Goal: Task Accomplishment & Management: Use online tool/utility

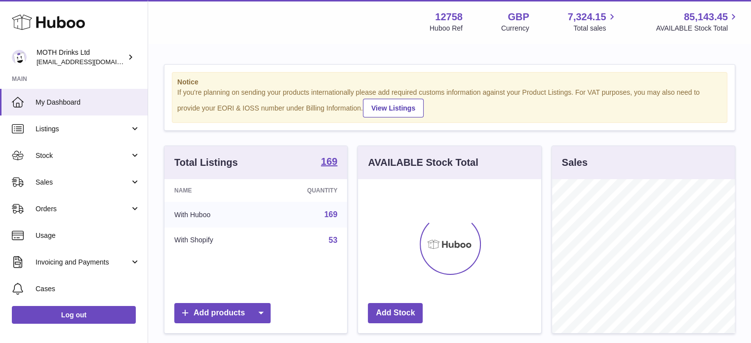
scroll to position [154, 183]
click at [79, 178] on span "Sales" at bounding box center [83, 182] width 94 height 9
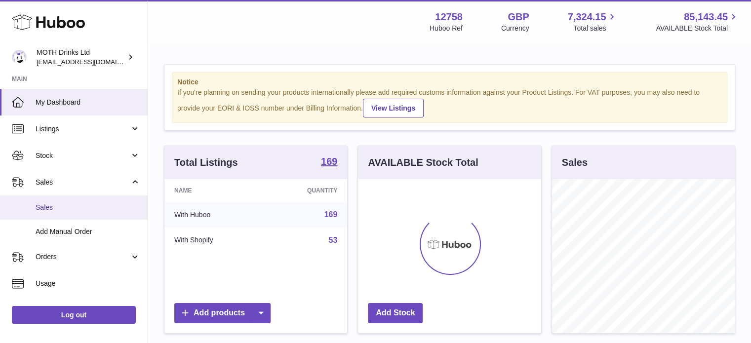
click at [75, 213] on link "Sales" at bounding box center [74, 207] width 148 height 24
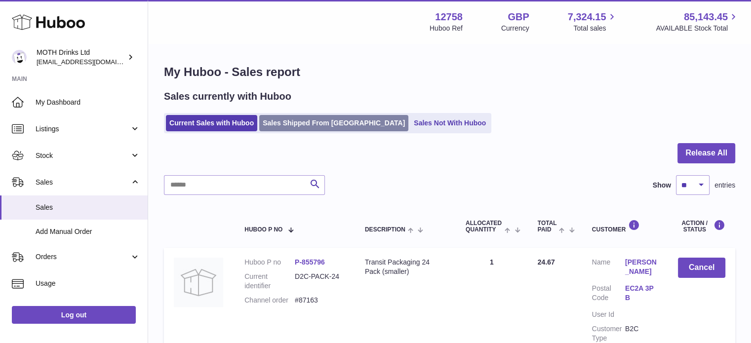
click at [282, 130] on link "Sales Shipped From [GEOGRAPHIC_DATA]" at bounding box center [333, 123] width 149 height 16
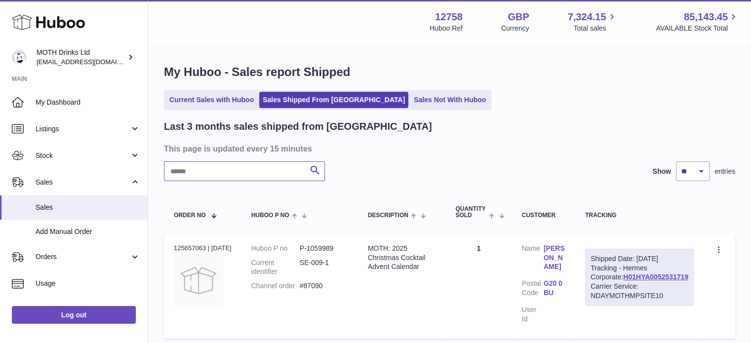
click at [248, 173] on input "text" at bounding box center [244, 171] width 161 height 20
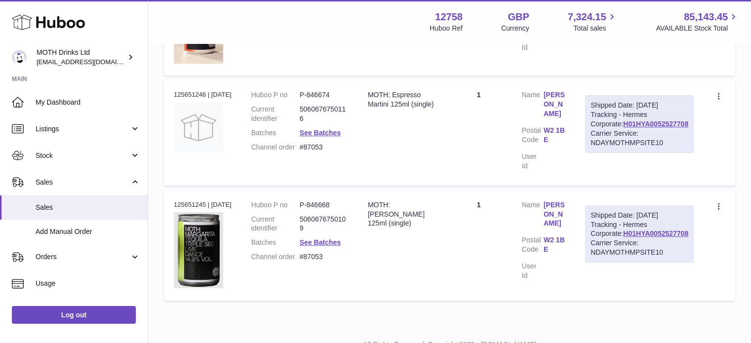
scroll to position [272, 0]
type input "*****"
click at [485, 105] on td "Quantity 1" at bounding box center [478, 131] width 66 height 105
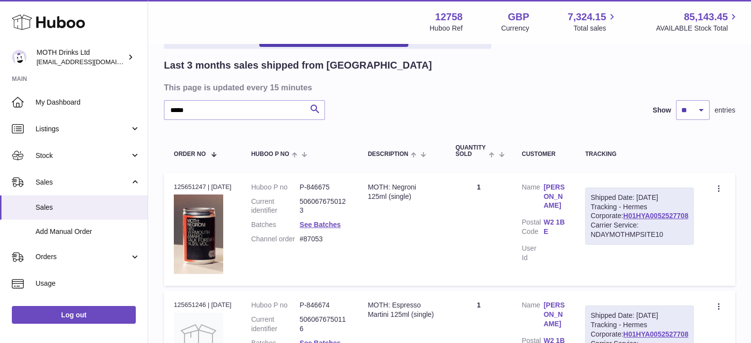
scroll to position [0, 0]
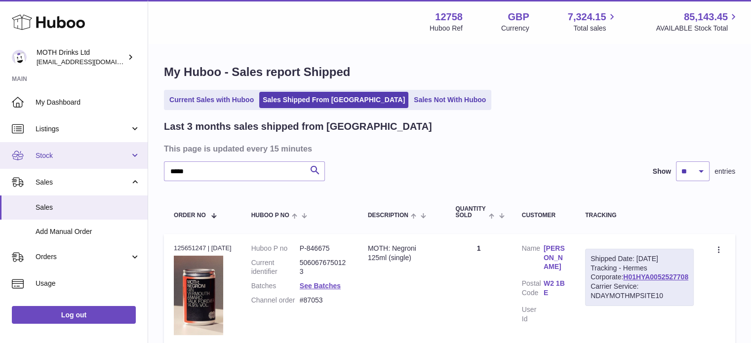
click at [71, 160] on link "Stock" at bounding box center [74, 155] width 148 height 27
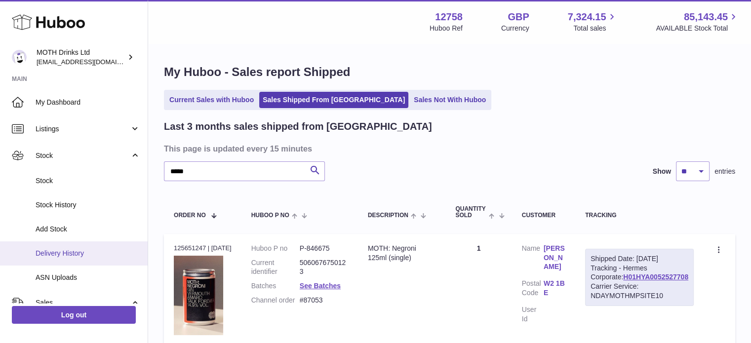
click at [58, 253] on span "Delivery History" at bounding box center [88, 253] width 105 height 9
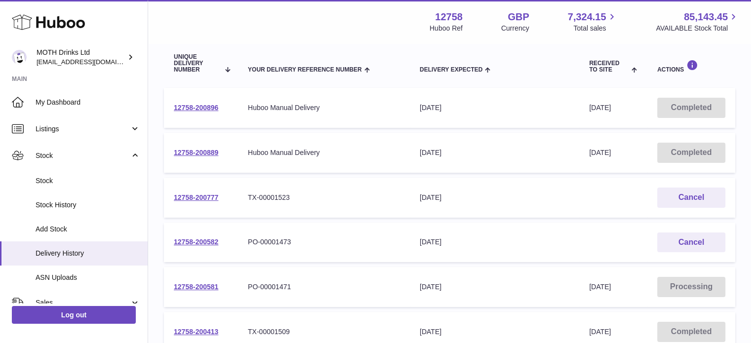
scroll to position [167, 0]
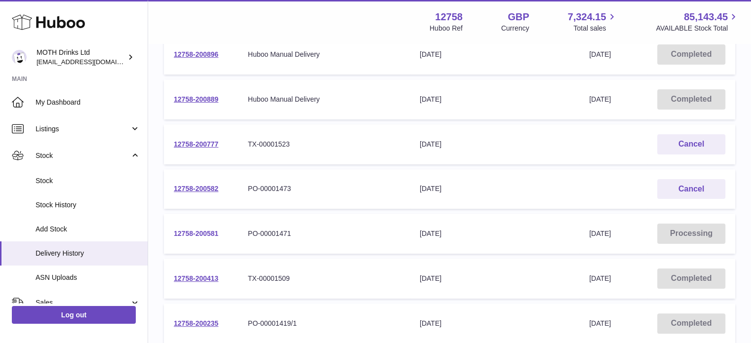
click at [191, 234] on link "12758-200581" at bounding box center [196, 233] width 44 height 8
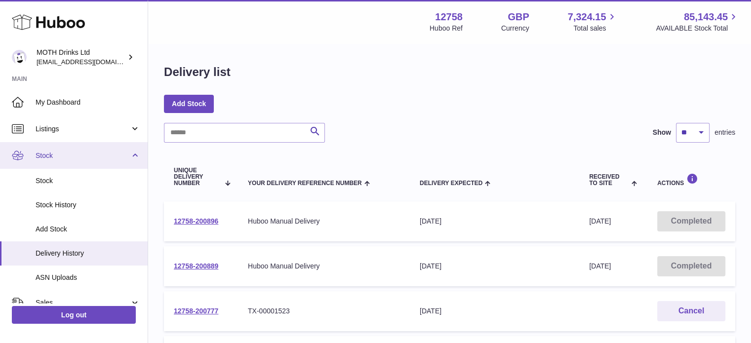
click at [77, 154] on span "Stock" at bounding box center [83, 155] width 94 height 9
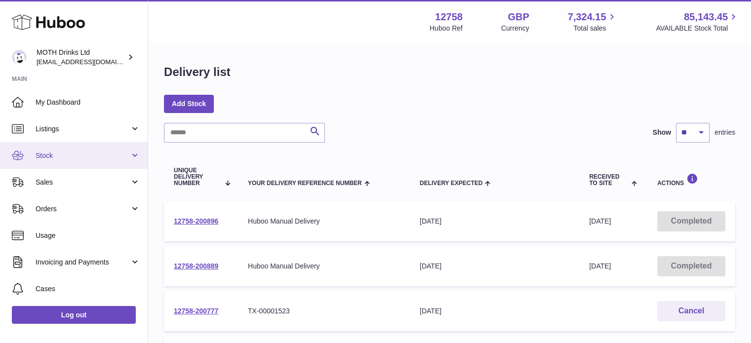
click at [67, 148] on link "Stock" at bounding box center [74, 155] width 148 height 27
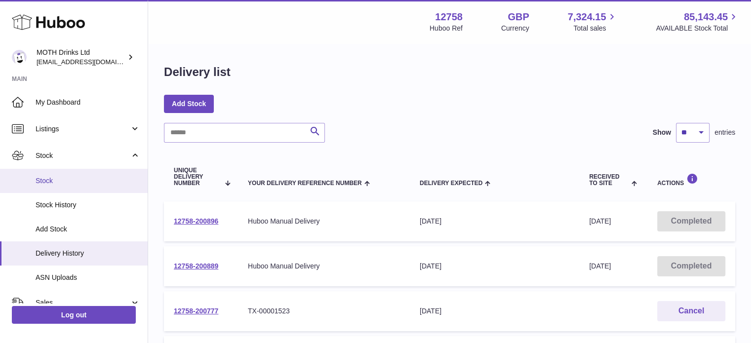
click at [72, 184] on span "Stock" at bounding box center [88, 180] width 105 height 9
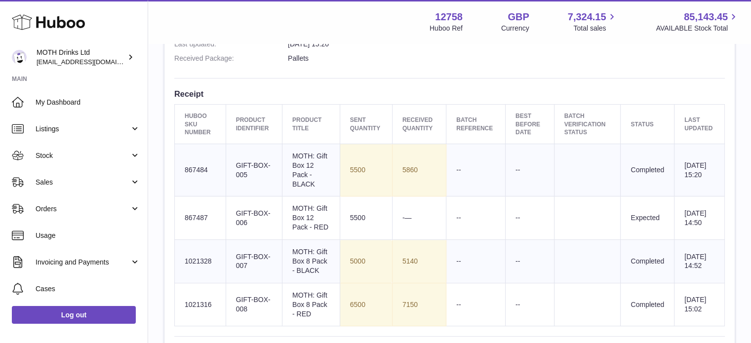
scroll to position [329, 0]
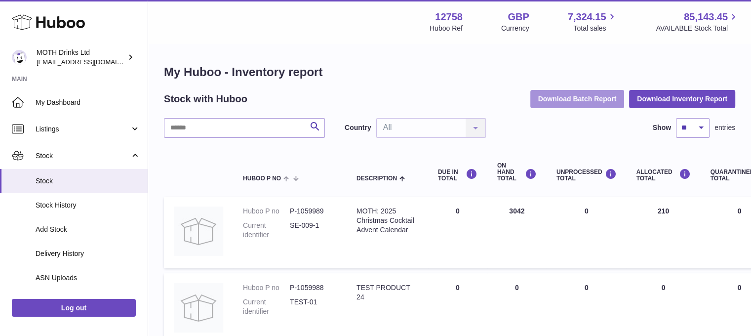
click at [598, 98] on button "Download Batch Report" at bounding box center [577, 99] width 94 height 18
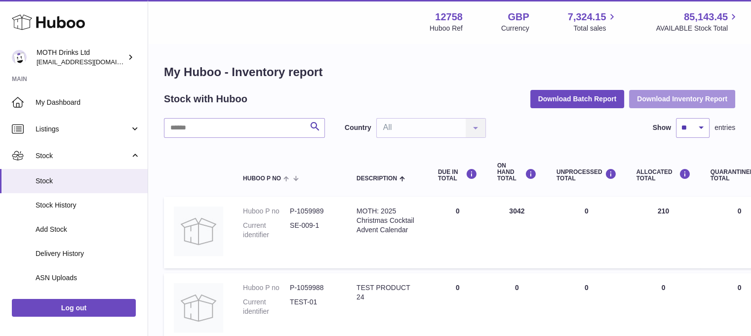
click at [671, 94] on button "Download Inventory Report" at bounding box center [682, 99] width 106 height 18
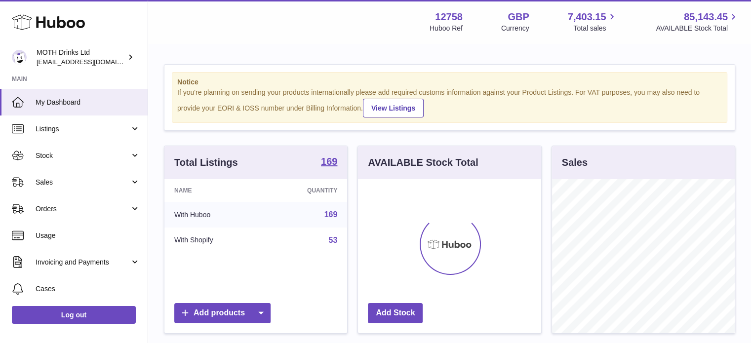
scroll to position [154, 183]
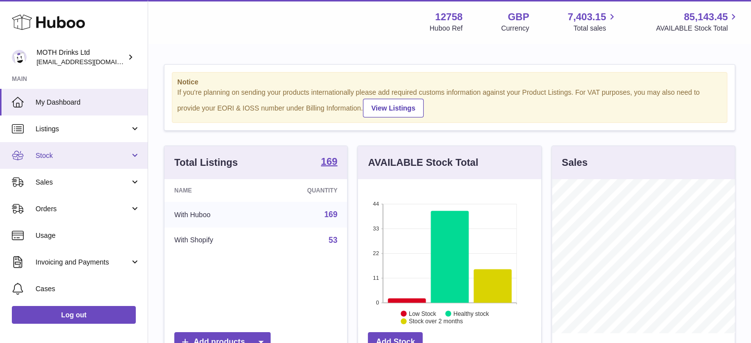
click at [64, 157] on span "Stock" at bounding box center [83, 155] width 94 height 9
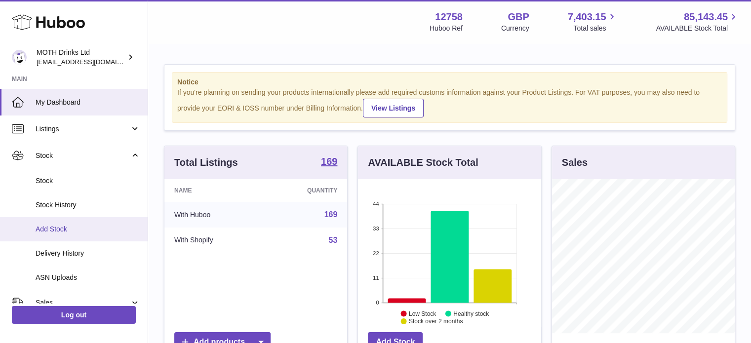
scroll to position [11, 0]
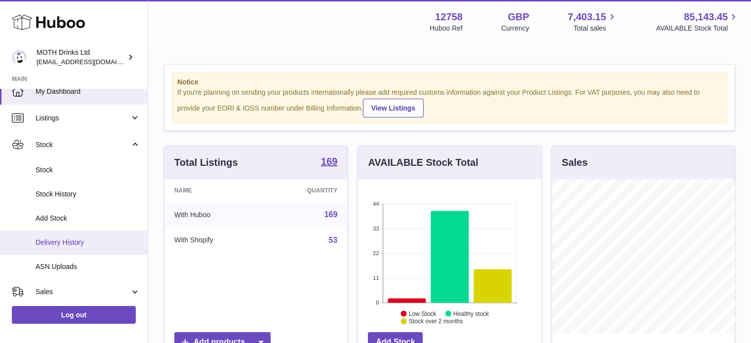
click at [62, 245] on span "Delivery History" at bounding box center [88, 242] width 105 height 9
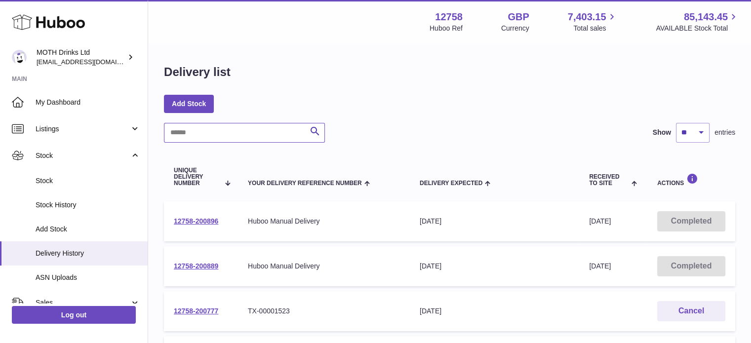
click at [241, 138] on input "text" at bounding box center [244, 133] width 161 height 20
paste input "*"
click at [241, 138] on input "text" at bounding box center [244, 133] width 161 height 20
type input "**********"
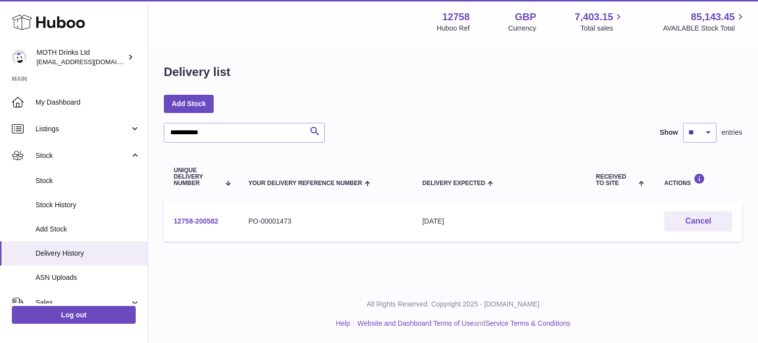
click at [208, 217] on link "12758-200582" at bounding box center [196, 221] width 44 height 8
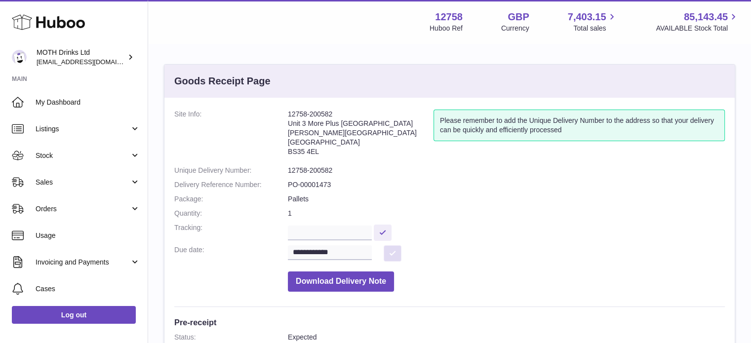
click at [395, 250] on button at bounding box center [392, 253] width 18 height 16
click at [341, 252] on input "**********" at bounding box center [330, 252] width 84 height 15
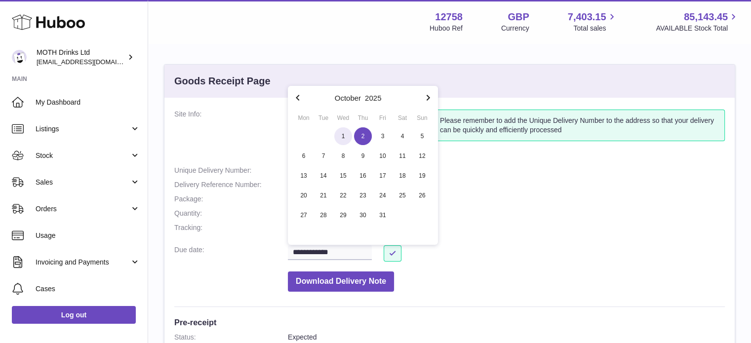
click at [344, 131] on span "1" at bounding box center [343, 136] width 18 height 18
type input "**********"
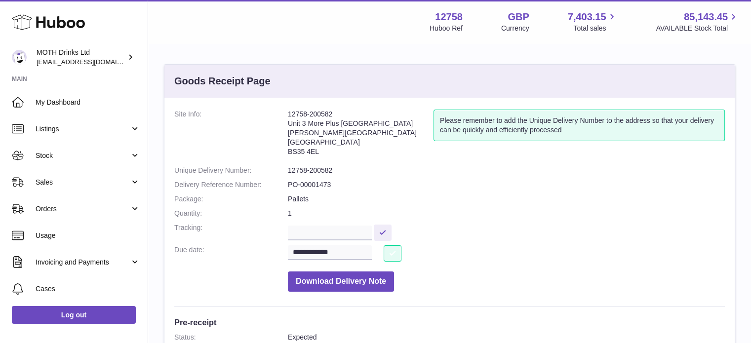
click at [388, 254] on button at bounding box center [392, 253] width 18 height 16
drag, startPoint x: 364, startPoint y: 177, endPoint x: 286, endPoint y: 173, distance: 78.1
click at [286, 173] on dl "**********" at bounding box center [449, 203] width 550 height 187
copy dl "12758-200582"
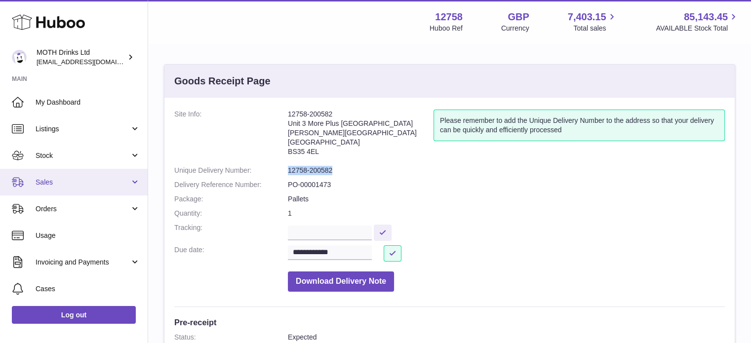
click at [46, 187] on link "Sales" at bounding box center [74, 182] width 148 height 27
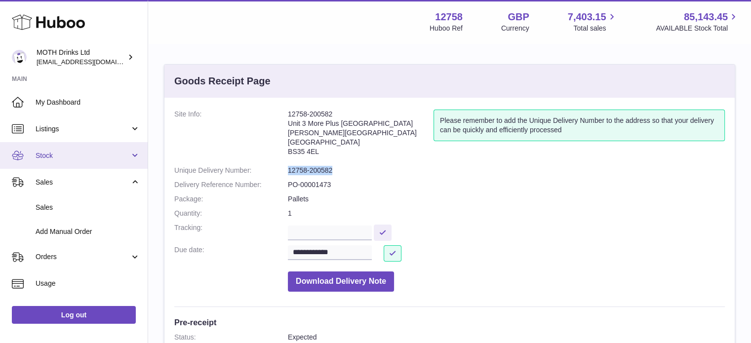
click at [89, 154] on span "Stock" at bounding box center [83, 155] width 94 height 9
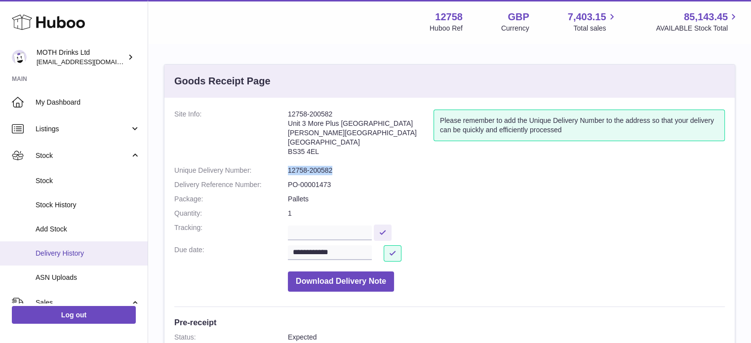
click at [63, 250] on span "Delivery History" at bounding box center [88, 253] width 105 height 9
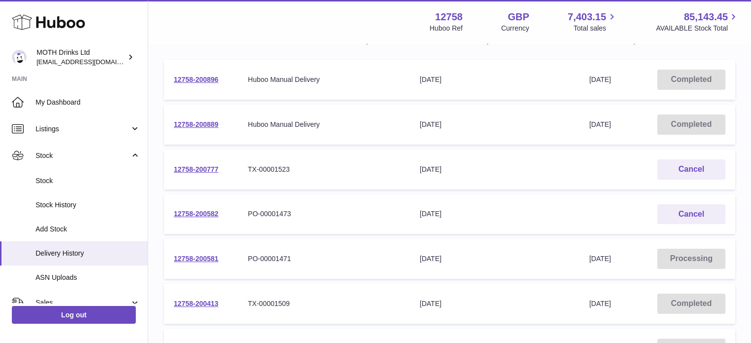
scroll to position [146, 0]
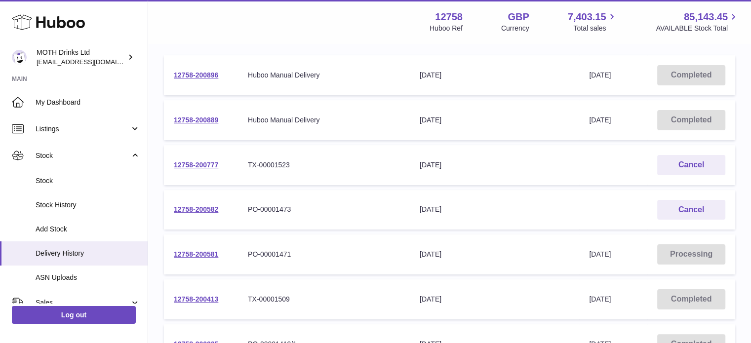
click at [189, 248] on td "12758-200581" at bounding box center [201, 254] width 74 height 40
click at [186, 255] on link "12758-200581" at bounding box center [196, 254] width 44 height 8
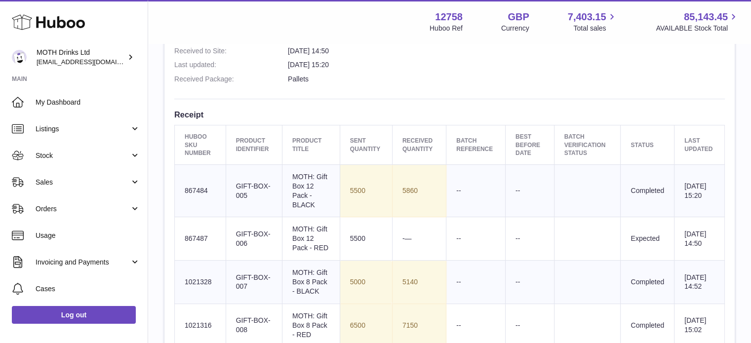
scroll to position [311, 0]
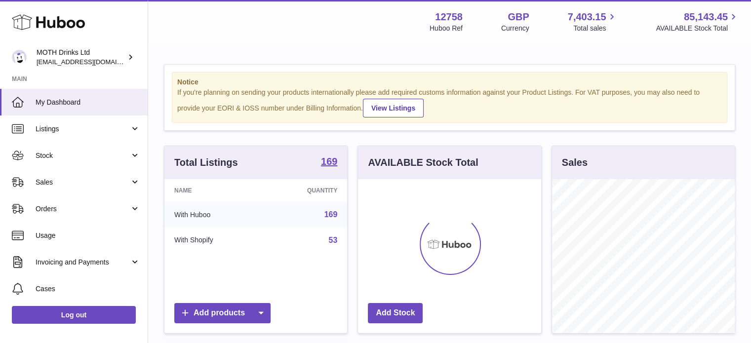
scroll to position [154, 183]
click at [43, 185] on span "Sales" at bounding box center [83, 182] width 94 height 9
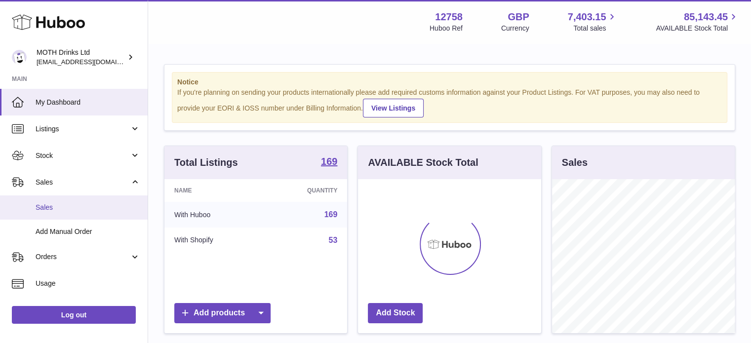
click at [50, 211] on span "Sales" at bounding box center [88, 207] width 105 height 9
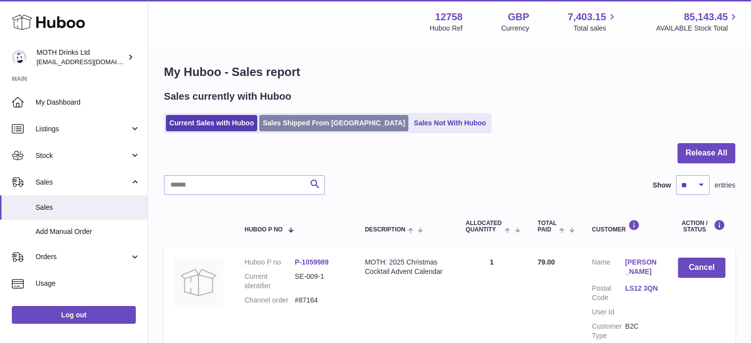
click at [276, 124] on link "Sales Shipped From [GEOGRAPHIC_DATA]" at bounding box center [333, 123] width 149 height 16
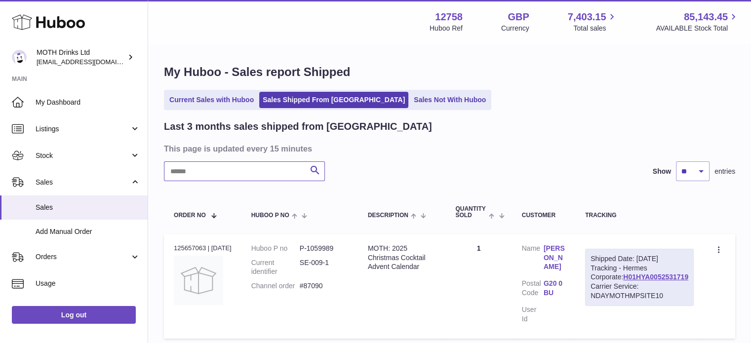
click at [253, 181] on input "text" at bounding box center [244, 171] width 161 height 20
paste input "******"
click at [253, 180] on input "******" at bounding box center [244, 171] width 161 height 20
type input "******"
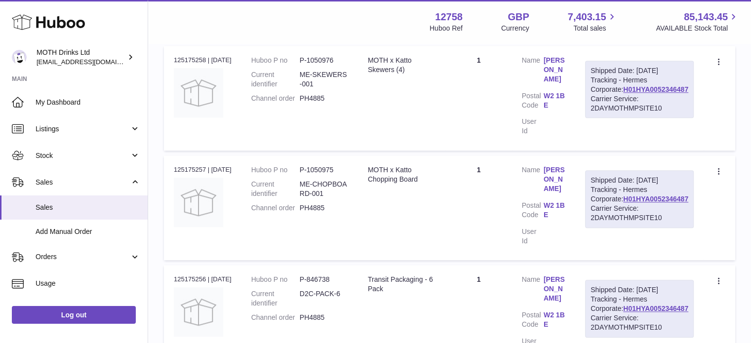
scroll to position [818, 0]
click at [651, 92] on link "H01HYA0052346487" at bounding box center [655, 88] width 65 height 8
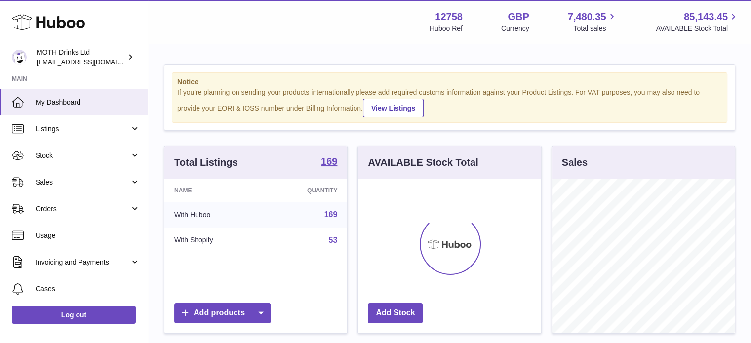
scroll to position [154, 183]
click at [67, 182] on span "Sales" at bounding box center [83, 182] width 94 height 9
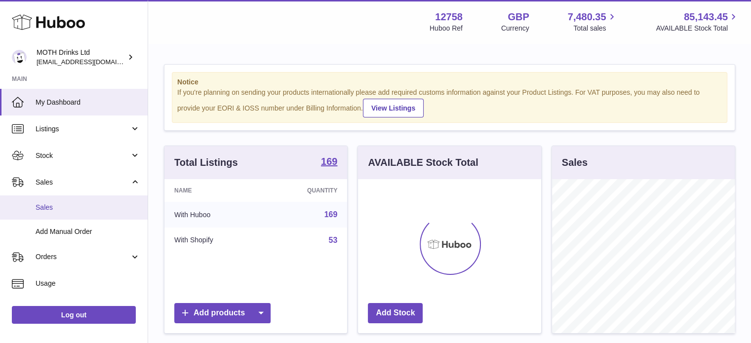
click at [62, 216] on link "Sales" at bounding box center [74, 207] width 148 height 24
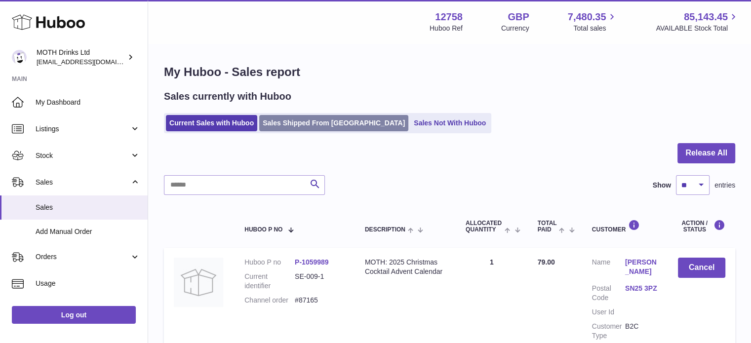
click at [307, 124] on link "Sales Shipped From [GEOGRAPHIC_DATA]" at bounding box center [333, 123] width 149 height 16
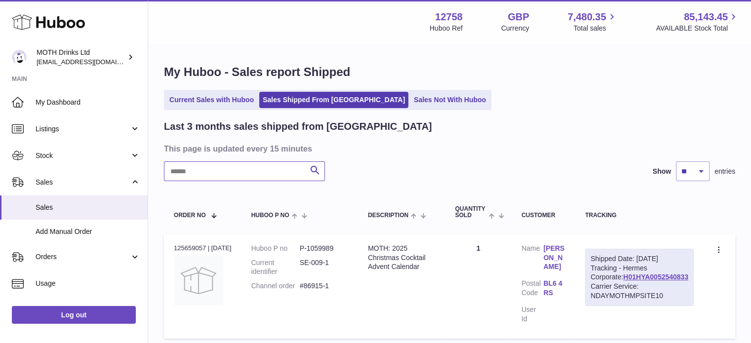
click at [217, 177] on input "text" at bounding box center [244, 171] width 161 height 20
paste input "*******"
click at [217, 177] on input "*******" at bounding box center [244, 171] width 161 height 20
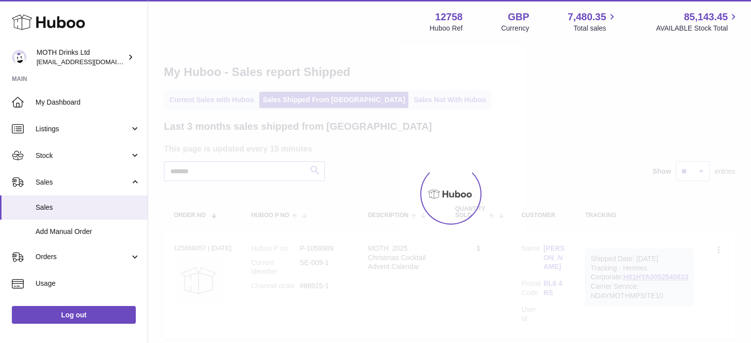
type input "*******"
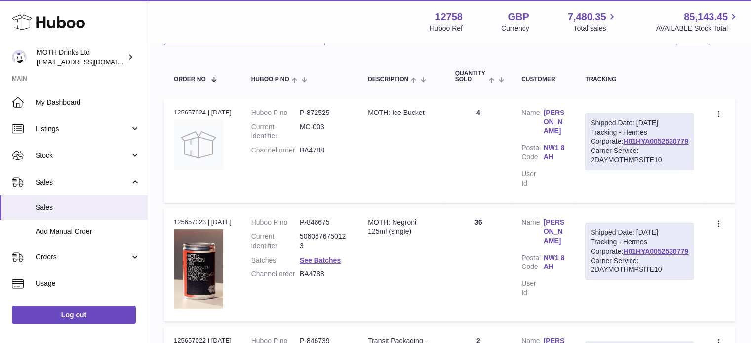
scroll to position [138, 0]
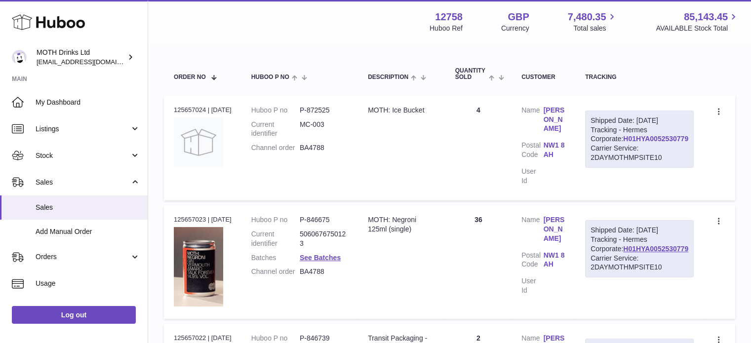
click at [631, 143] on link "H01HYA0052530779" at bounding box center [655, 139] width 65 height 8
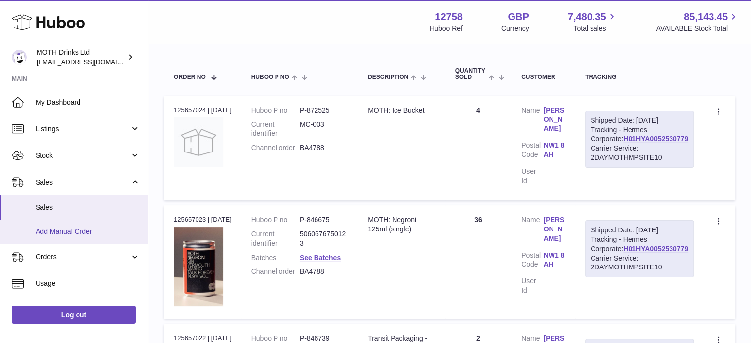
click at [38, 230] on span "Add Manual Order" at bounding box center [88, 231] width 105 height 9
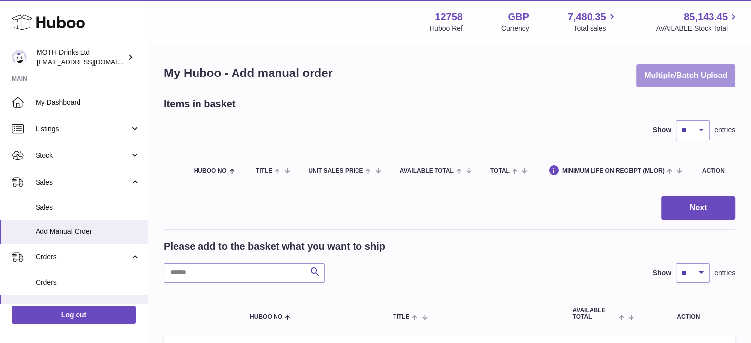
click at [652, 77] on button "Multiple/Batch Upload" at bounding box center [685, 75] width 99 height 23
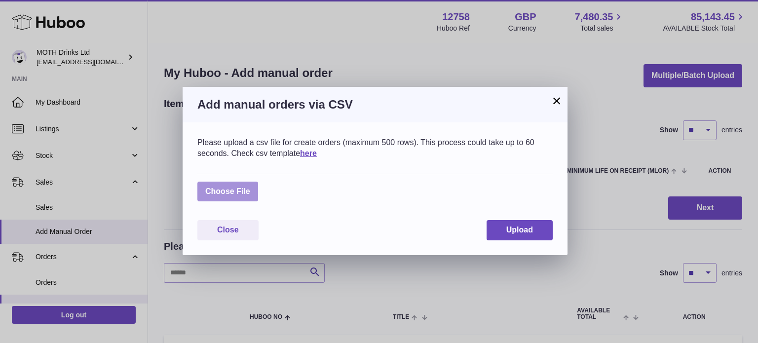
click at [230, 189] on label at bounding box center [227, 192] width 61 height 20
click at [250, 187] on input "file" at bounding box center [250, 187] width 0 height 0
type input "**********"
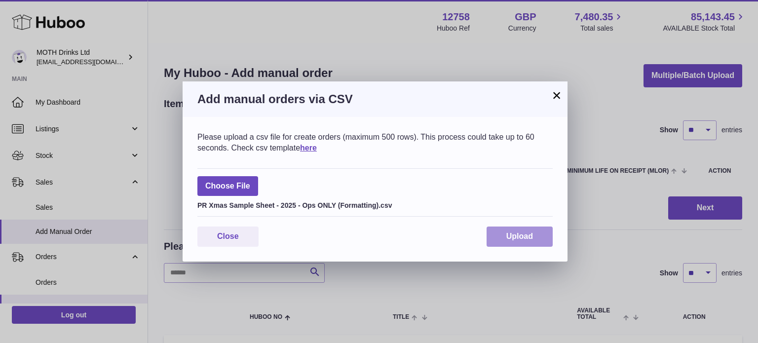
click at [518, 232] on span "Upload" at bounding box center [519, 236] width 27 height 8
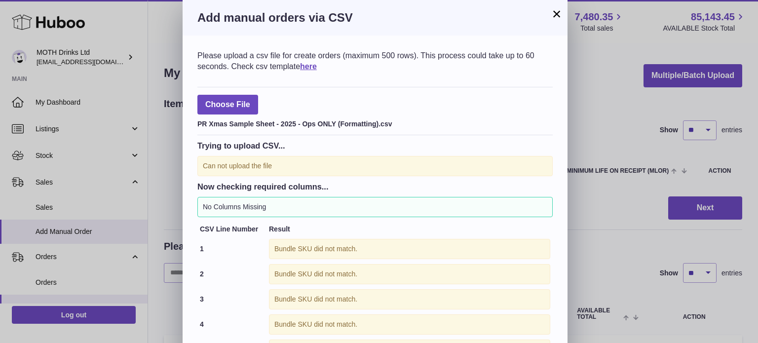
scroll to position [81, 0]
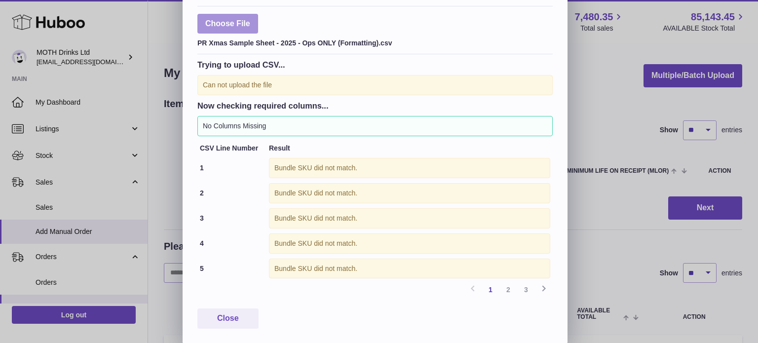
click at [247, 26] on label at bounding box center [227, 24] width 61 height 20
click at [250, 100] on input "file" at bounding box center [250, 100] width 0 height 0
type input "**********"
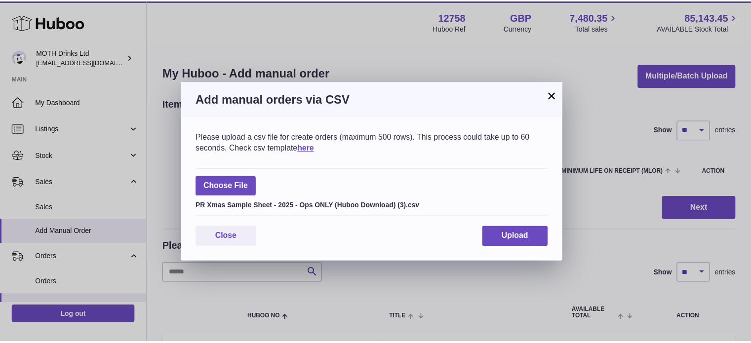
scroll to position [0, 0]
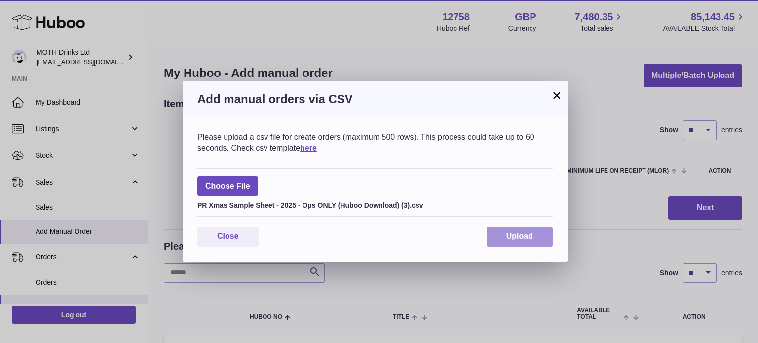
click at [523, 242] on button "Upload" at bounding box center [520, 237] width 66 height 20
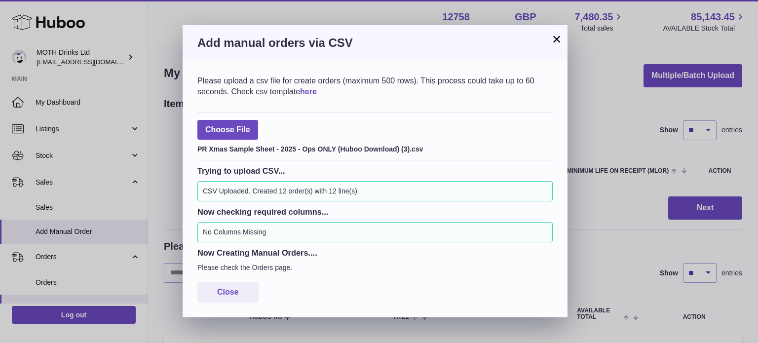
click at [553, 45] on button "×" at bounding box center [557, 39] width 12 height 12
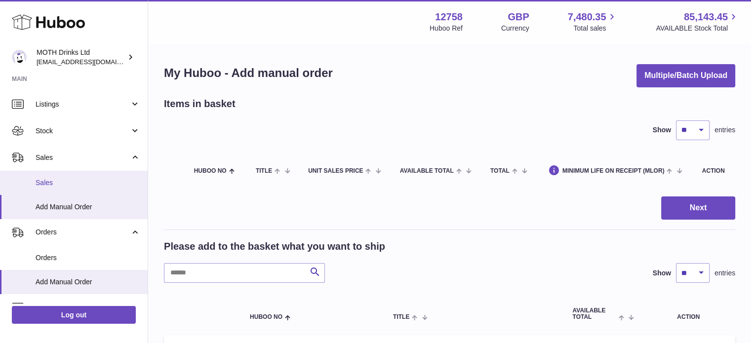
scroll to position [26, 0]
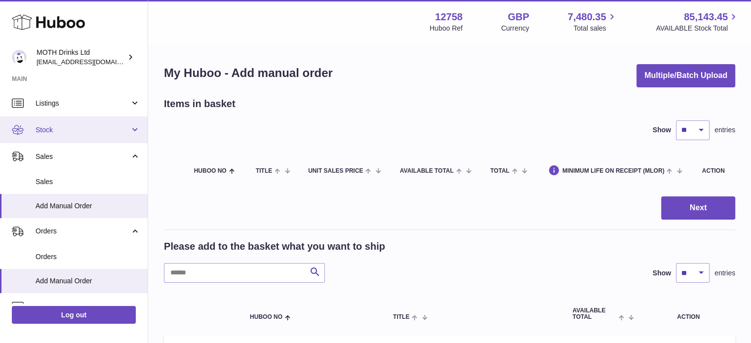
click at [77, 138] on link "Stock" at bounding box center [74, 129] width 148 height 27
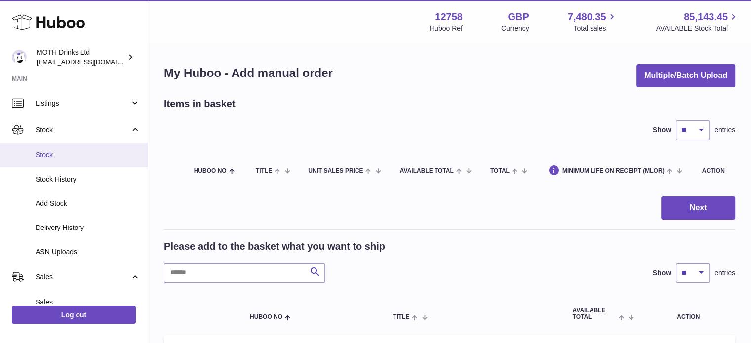
click at [67, 161] on link "Stock" at bounding box center [74, 155] width 148 height 24
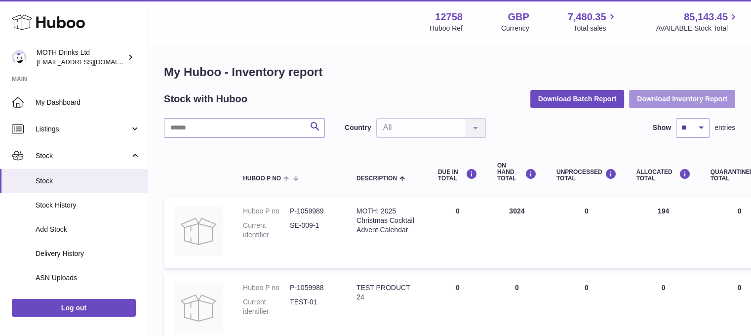
click at [645, 90] on button "Download Inventory Report" at bounding box center [682, 99] width 106 height 18
click at [40, 185] on span "Stock" at bounding box center [88, 180] width 105 height 9
click at [200, 124] on input "text" at bounding box center [244, 128] width 161 height 20
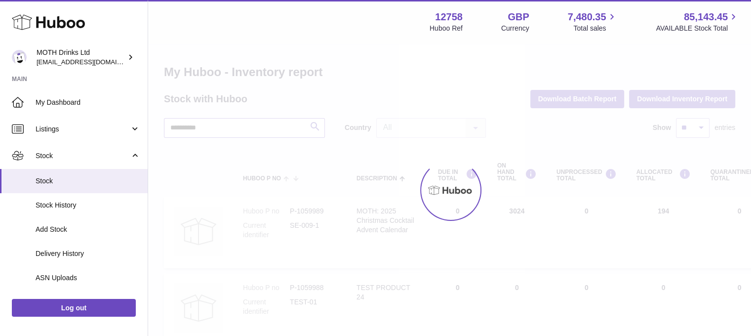
type input "**********"
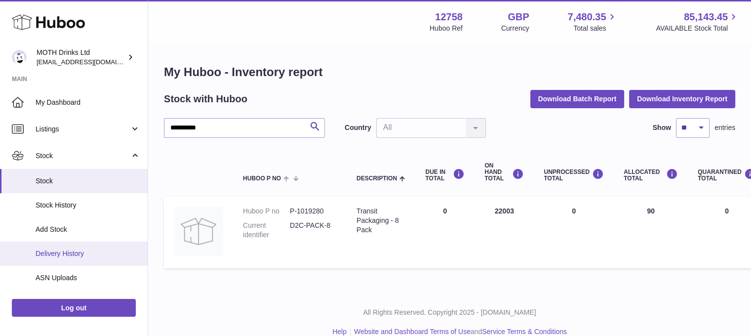
click at [64, 254] on span "Delivery History" at bounding box center [88, 253] width 105 height 9
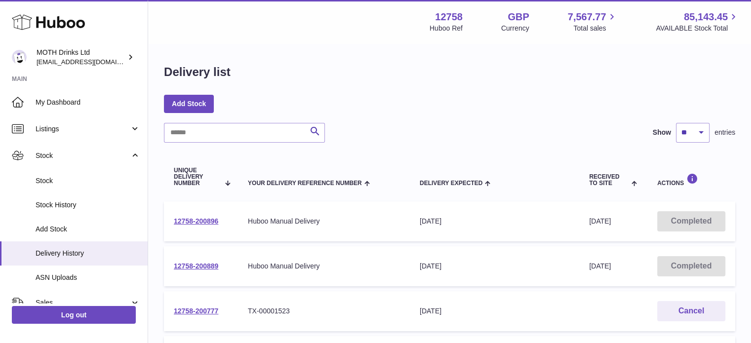
click at [239, 128] on input "text" at bounding box center [244, 133] width 161 height 20
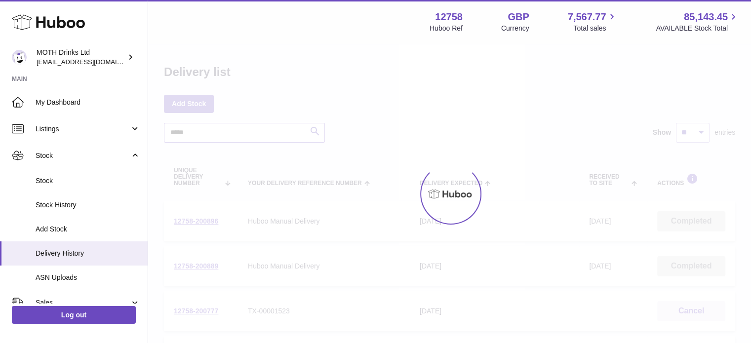
type input "*****"
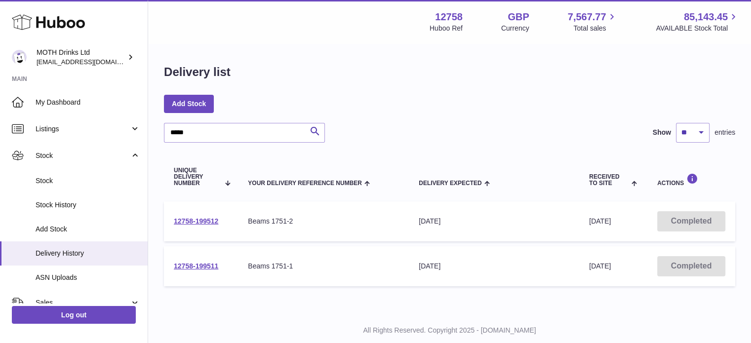
click at [207, 216] on td "12758-199512" at bounding box center [201, 221] width 74 height 40
click at [206, 219] on link "12758-199512" at bounding box center [196, 221] width 44 height 8
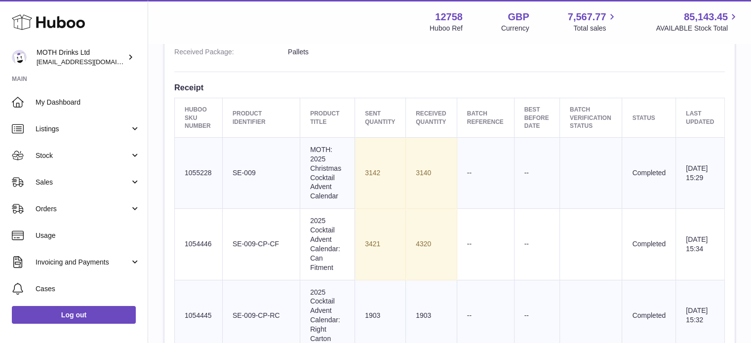
scroll to position [332, 0]
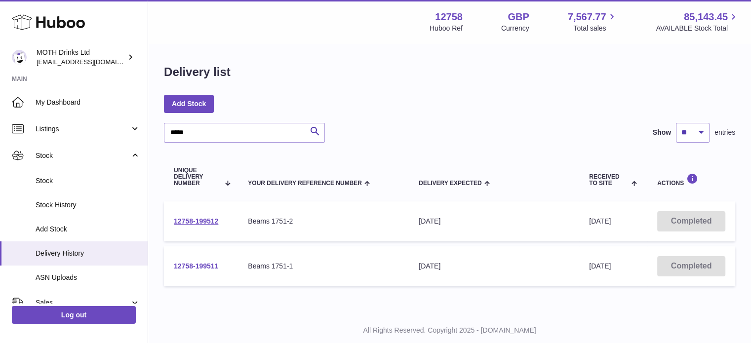
click at [194, 267] on link "12758-199511" at bounding box center [196, 266] width 44 height 8
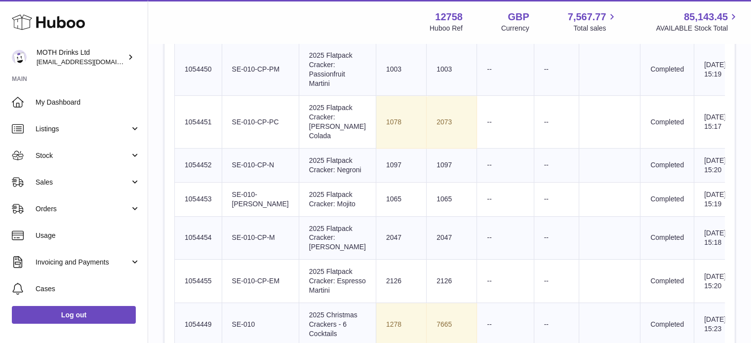
scroll to position [430, 0]
